Goal: Navigation & Orientation: Find specific page/section

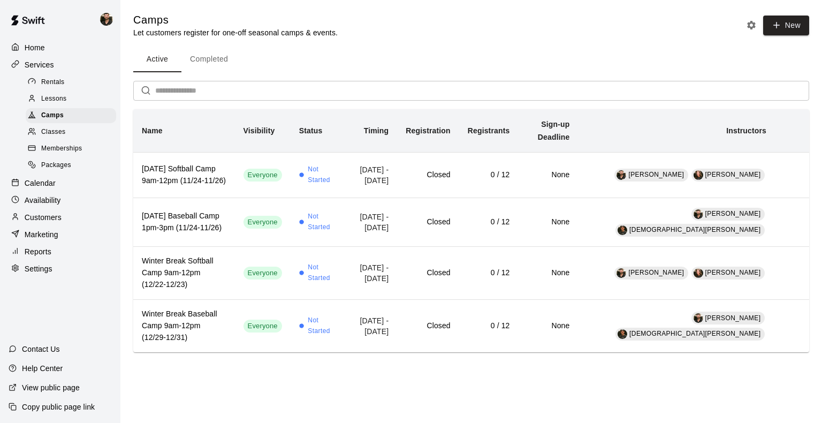
click at [36, 188] on p "Calendar" at bounding box center [40, 183] width 31 height 11
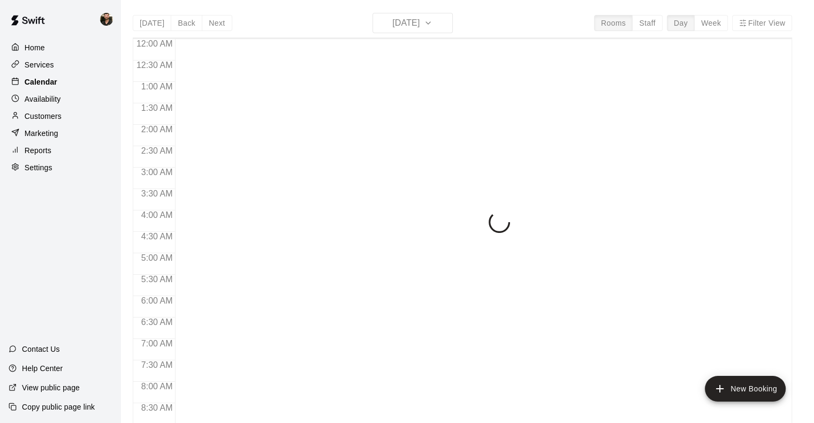
scroll to position [614, 0]
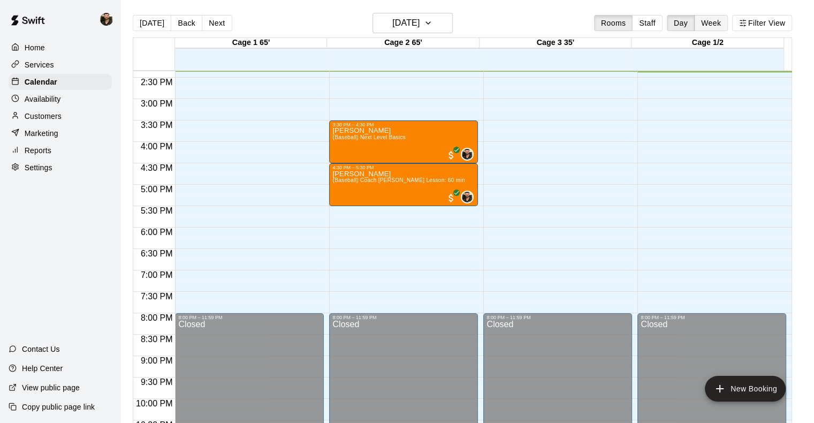
click at [402, 29] on button "Week" at bounding box center [711, 23] width 34 height 16
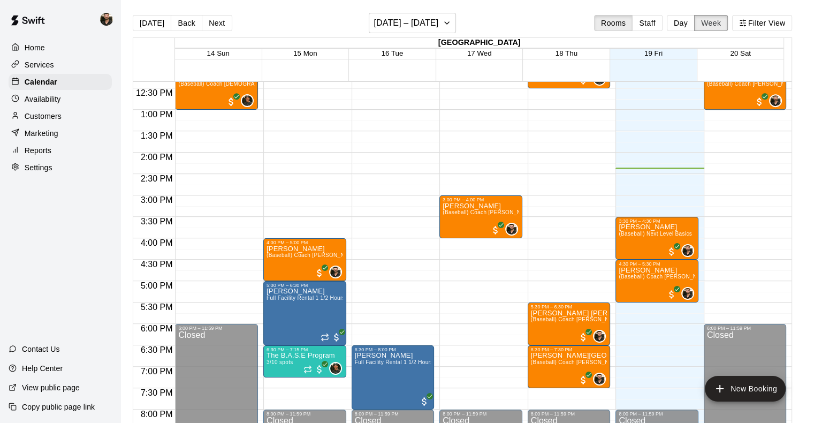
scroll to position [476, 0]
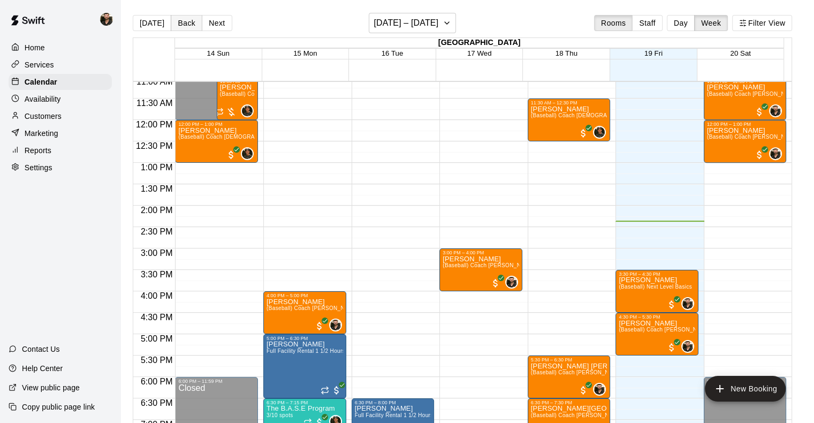
click at [180, 25] on button "Back" at bounding box center [187, 23] width 32 height 16
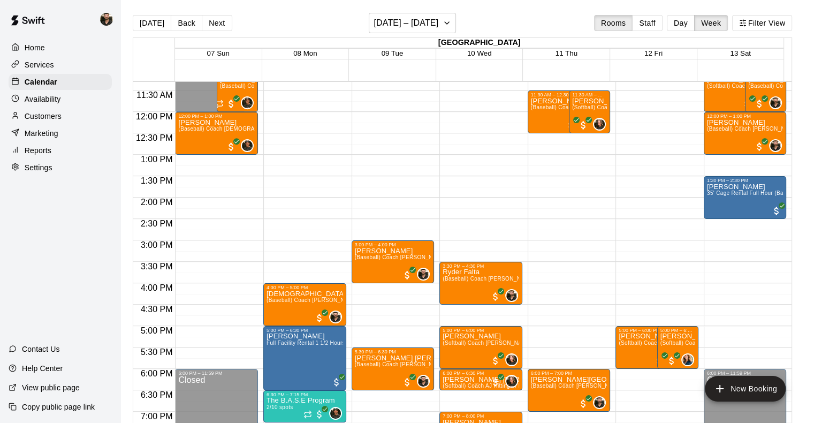
scroll to position [483, 0]
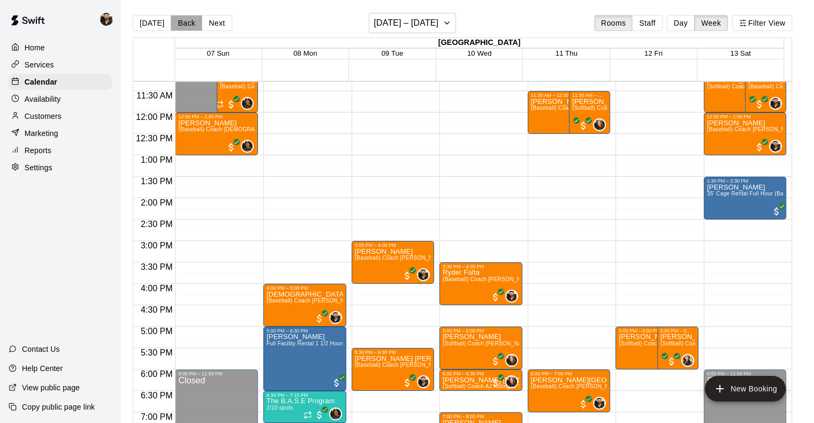
click at [184, 26] on button "Back" at bounding box center [187, 23] width 32 height 16
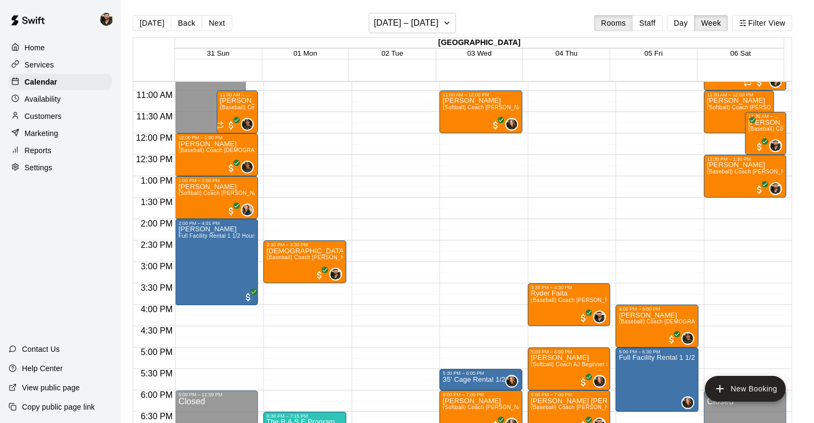
scroll to position [486, 0]
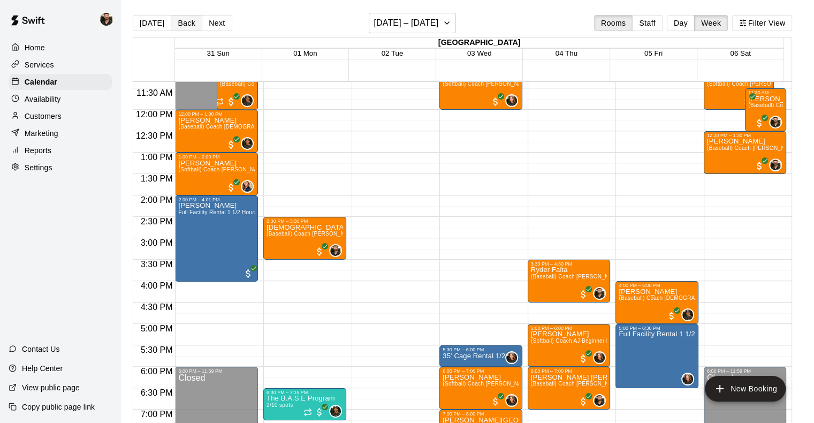
click at [184, 27] on button "Back" at bounding box center [187, 23] width 32 height 16
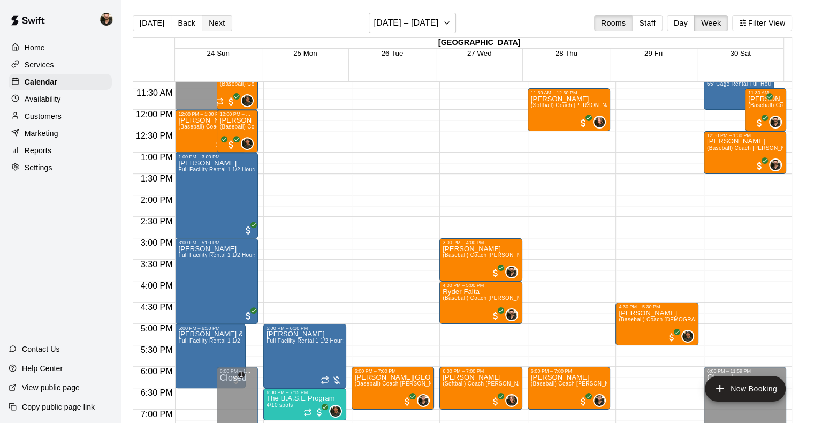
click at [221, 29] on button "Next" at bounding box center [217, 23] width 30 height 16
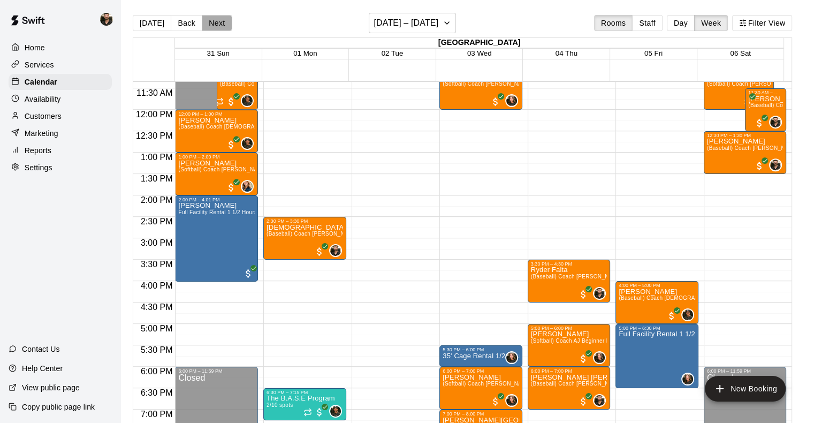
click at [221, 29] on button "Next" at bounding box center [217, 23] width 30 height 16
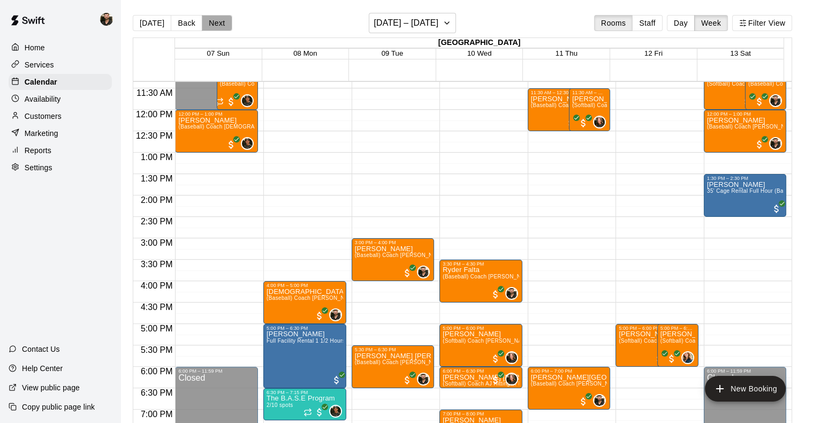
click at [221, 29] on button "Next" at bounding box center [217, 23] width 30 height 16
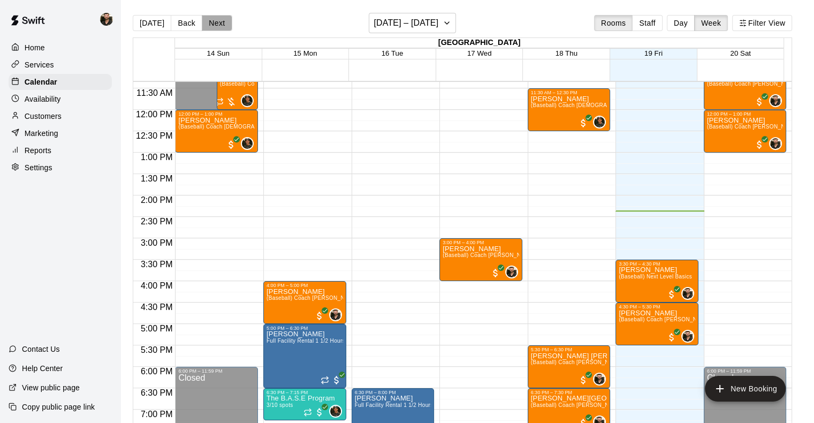
click at [221, 29] on button "Next" at bounding box center [217, 23] width 30 height 16
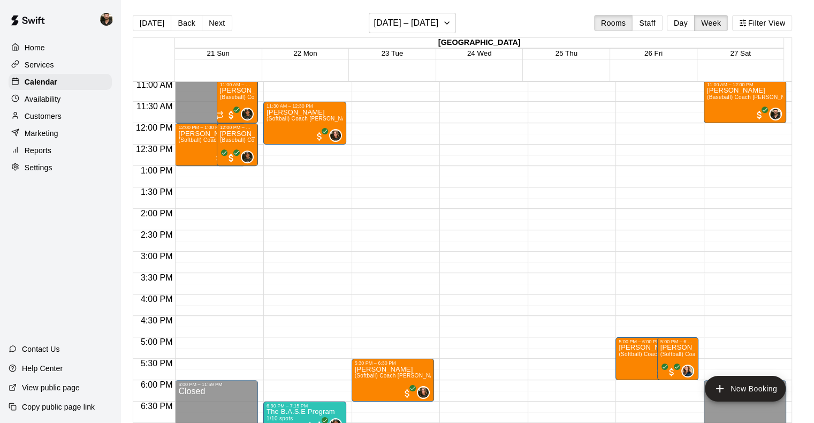
scroll to position [471, 0]
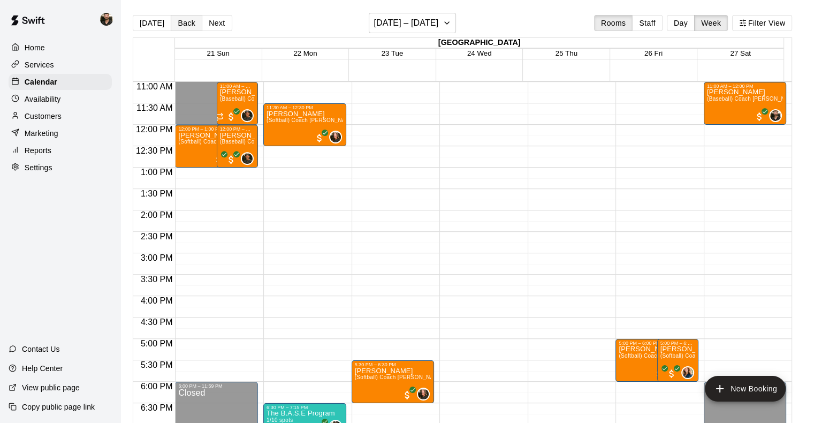
click at [186, 22] on button "Back" at bounding box center [187, 23] width 32 height 16
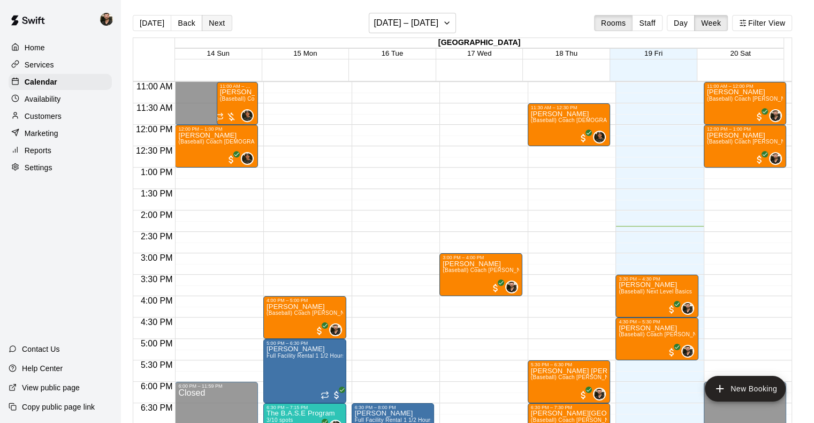
click at [220, 26] on button "Next" at bounding box center [217, 23] width 30 height 16
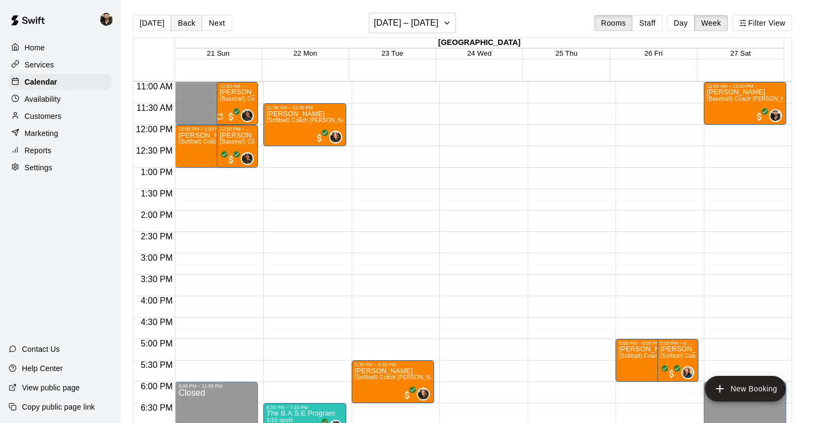
click at [188, 22] on button "Back" at bounding box center [187, 23] width 32 height 16
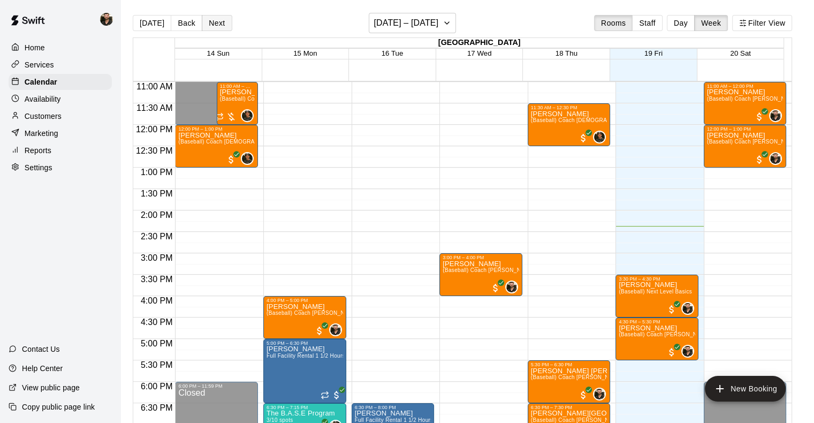
click at [208, 20] on button "Next" at bounding box center [217, 23] width 30 height 16
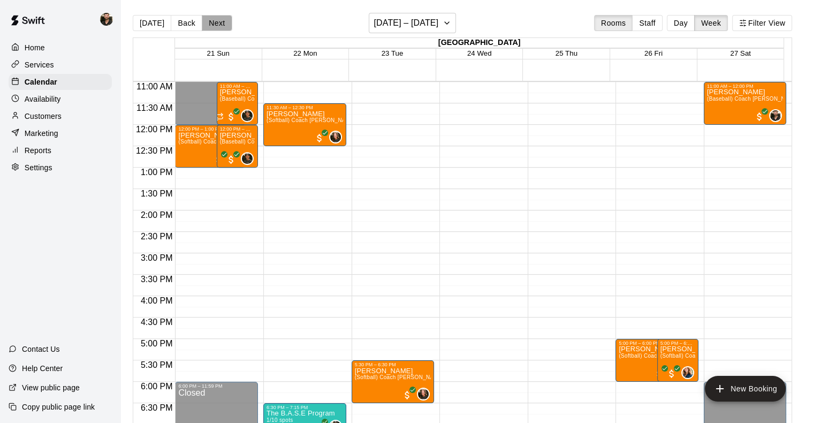
click at [208, 20] on button "Next" at bounding box center [217, 23] width 30 height 16
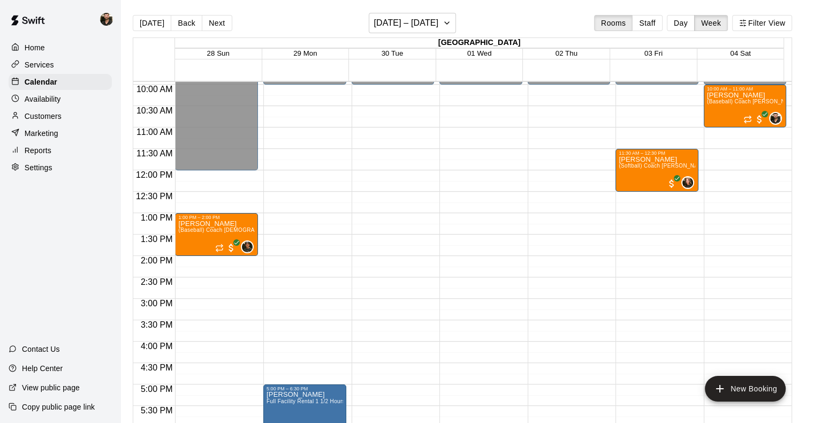
scroll to position [426, 0]
click at [227, 22] on button "Next" at bounding box center [217, 23] width 30 height 16
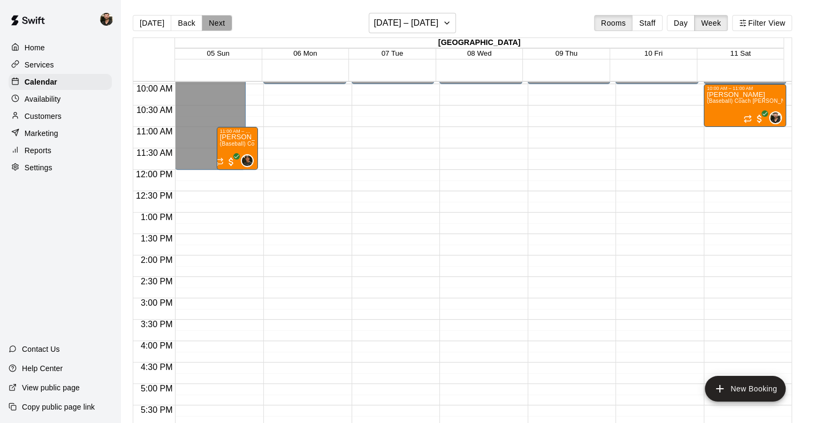
click at [227, 22] on button "Next" at bounding box center [217, 23] width 30 height 16
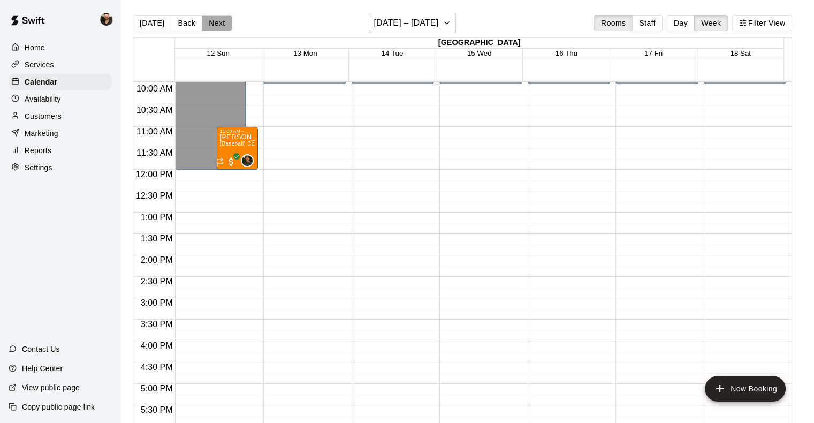
click at [227, 22] on button "Next" at bounding box center [217, 23] width 30 height 16
click at [179, 25] on button "Back" at bounding box center [187, 23] width 32 height 16
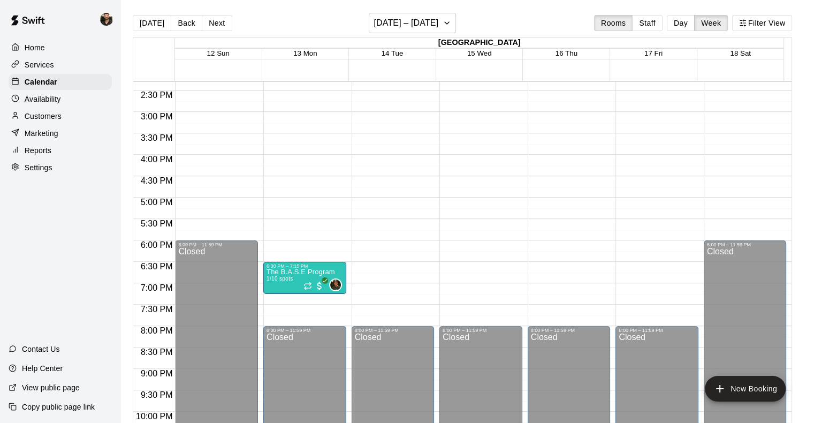
scroll to position [612, 0]
click at [209, 23] on button "Next" at bounding box center [217, 23] width 30 height 16
click at [180, 18] on button "Back" at bounding box center [187, 23] width 32 height 16
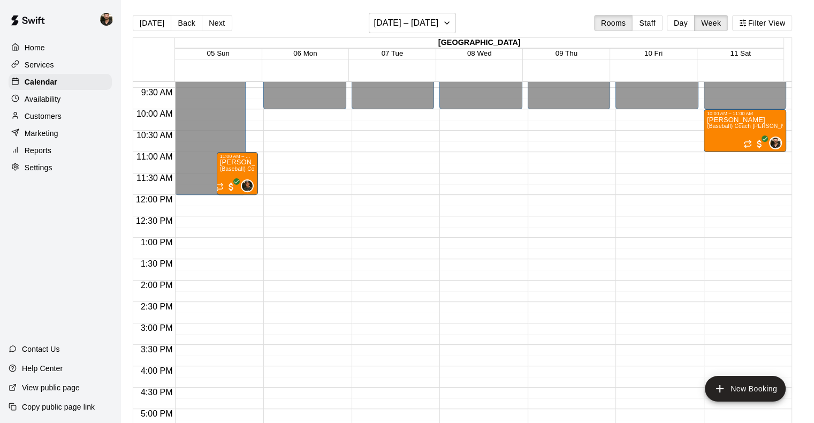
scroll to position [399, 0]
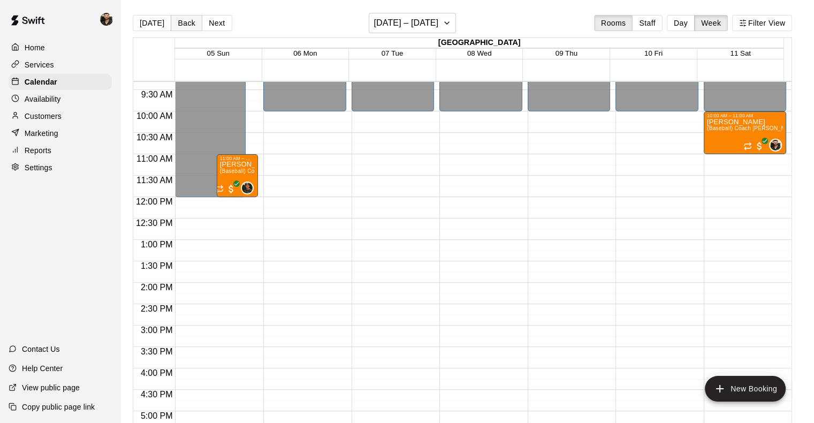
click at [181, 29] on button "Back" at bounding box center [187, 23] width 32 height 16
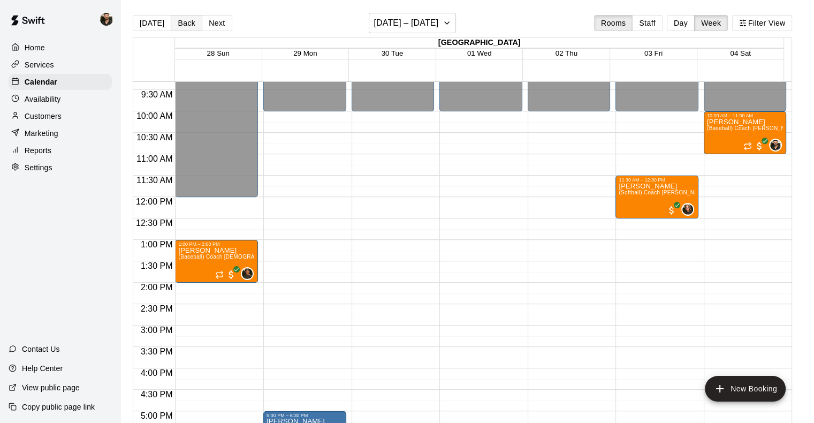
click at [181, 29] on button "Back" at bounding box center [187, 23] width 32 height 16
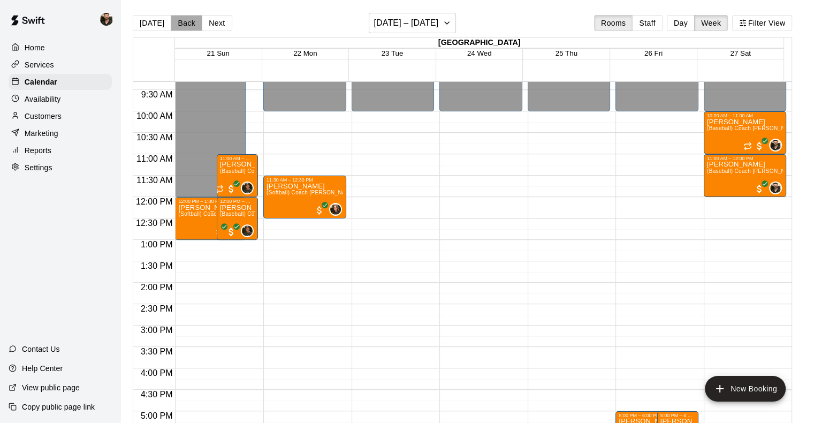
click at [181, 29] on button "Back" at bounding box center [187, 23] width 32 height 16
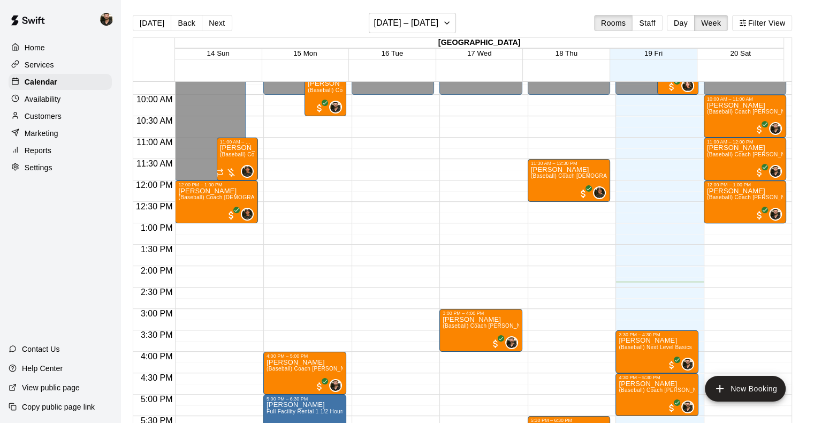
scroll to position [552, 0]
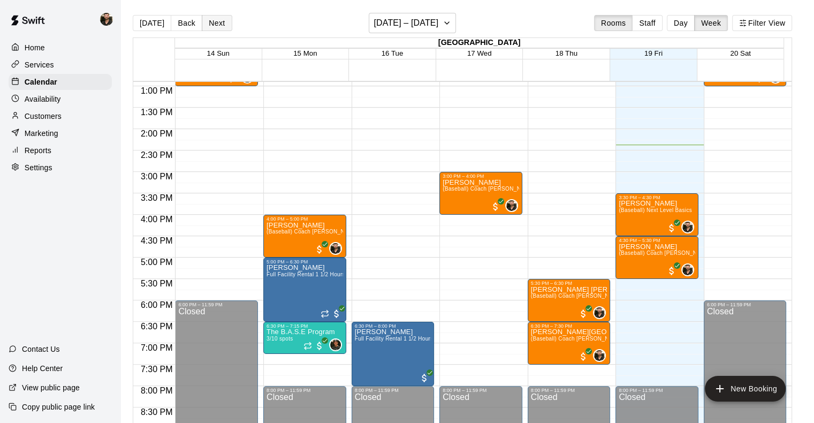
click at [214, 25] on button "Next" at bounding box center [217, 23] width 30 height 16
